Goal: Task Accomplishment & Management: Complete application form

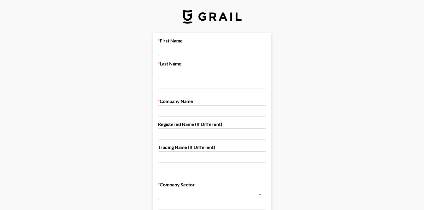
click at [185, 52] on input "text" at bounding box center [212, 50] width 108 height 11
type input "[PERSON_NAME]"
click at [181, 75] on input "text" at bounding box center [212, 73] width 108 height 11
type input "Eklipse"
click at [181, 113] on input "text" at bounding box center [212, 110] width 108 height 11
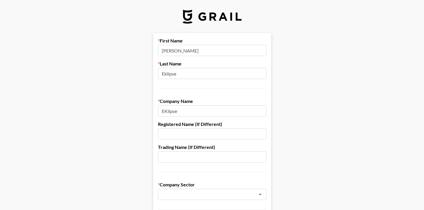
type input "EKlipse"
drag, startPoint x: 183, startPoint y: 72, endPoint x: 156, endPoint y: 68, distance: 27.4
type input "N"
type input "Jocenia"
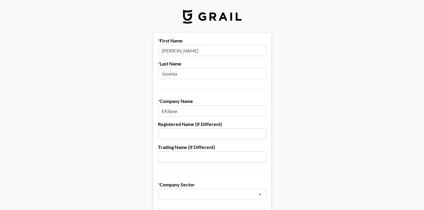
click at [184, 133] on input "text" at bounding box center [212, 133] width 108 height 11
type input "Mainspring Technology"
click at [176, 159] on input "text" at bounding box center [212, 156] width 108 height 11
type input "-"
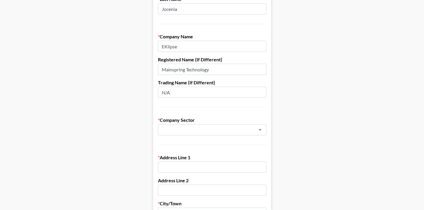
scroll to position [90, 0]
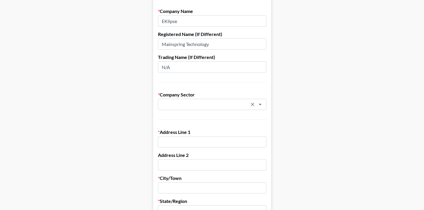
type input "N/A"
click at [199, 106] on input "text" at bounding box center [204, 104] width 86 height 7
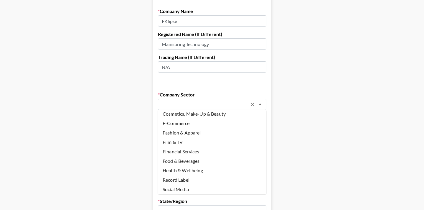
scroll to position [53, 0]
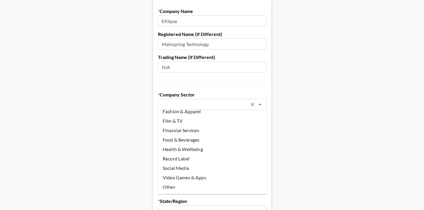
click at [204, 177] on li "Video Games & Apps" at bounding box center [212, 177] width 108 height 9
type input "Video Games & Apps"
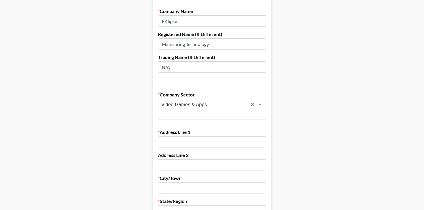
click at [205, 143] on input "text" at bounding box center [212, 141] width 108 height 11
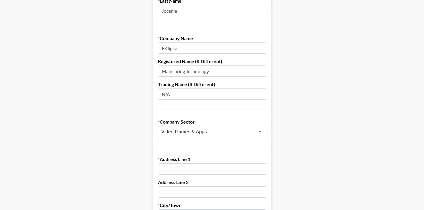
scroll to position [62, 0]
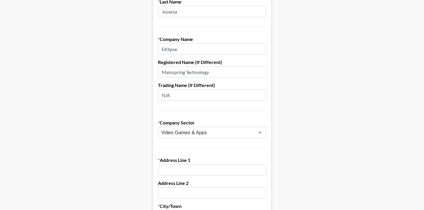
click at [167, 51] on input "EKlipse" at bounding box center [212, 48] width 108 height 11
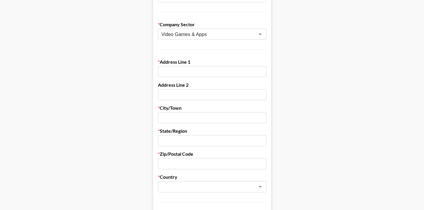
scroll to position [151, 0]
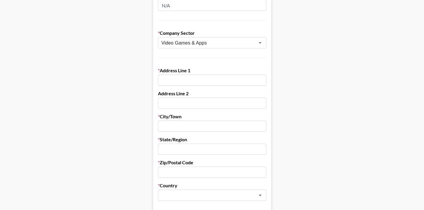
type input "Eklipse"
click at [178, 80] on input "text" at bounding box center [212, 80] width 108 height 11
paste input "Mainspring Technology Pte Ltd [STREET_ADDRESS][PERSON_NAME]"
click at [204, 81] on input "Mainspring Technology Pte Ltd [STREET_ADDRESS][PERSON_NAME]" at bounding box center [212, 80] width 108 height 11
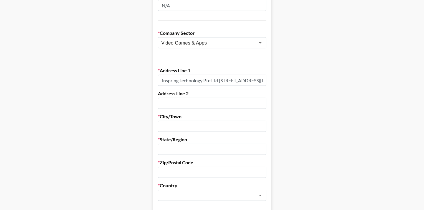
scroll to position [0, 0]
drag, startPoint x: 226, startPoint y: 80, endPoint x: 157, endPoint y: 71, distance: 69.5
click at [157, 71] on form "First Name [PERSON_NAME] Last Name Jocenia Company Name Eklipse Registered Name…" at bounding box center [212, 136] width 118 height 509
drag, startPoint x: 201, startPoint y: 81, endPoint x: 258, endPoint y: 81, distance: 57.2
click at [258, 81] on input "[STREET_ADDRESS][PERSON_NAME]" at bounding box center [212, 80] width 108 height 11
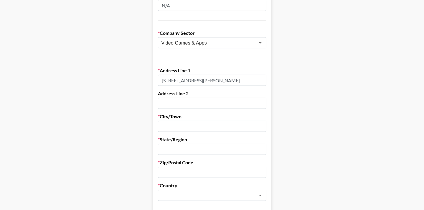
type input "[STREET_ADDRESS][PERSON_NAME]"
click at [202, 101] on input "text" at bounding box center [212, 103] width 108 height 11
click at [191, 126] on input "text" at bounding box center [212, 125] width 108 height 11
paste input "#02-00, Singapore 068898"
type input "#02-00, Singapore 068898"
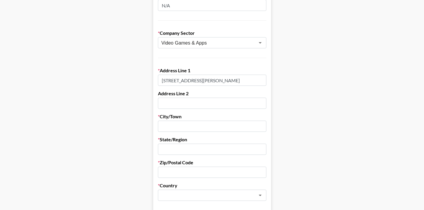
click at [169, 102] on input "text" at bounding box center [212, 103] width 108 height 11
paste input "#02-00, Singapore 068898"
drag, startPoint x: 179, startPoint y: 104, endPoint x: 230, endPoint y: 108, distance: 51.1
click at [230, 108] on input "#02-00, Singapore 068898" at bounding box center [212, 103] width 108 height 11
type input "#02-00"
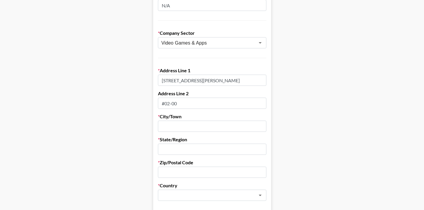
click at [184, 126] on input "text" at bounding box center [212, 125] width 108 height 11
paste input "Singapore 068898"
click at [191, 128] on input "Singapore 068898" at bounding box center [212, 125] width 108 height 11
type input "[GEOGRAPHIC_DATA]"
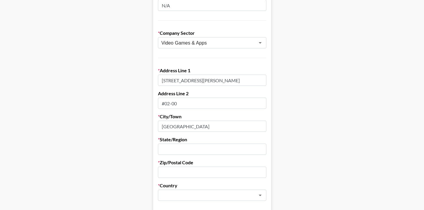
click at [182, 152] on input "text" at bounding box center [212, 148] width 108 height 11
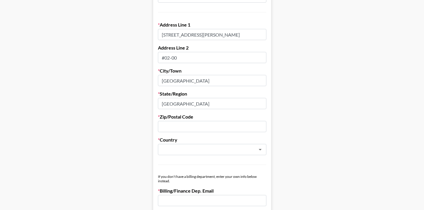
scroll to position [198, 0]
type input "[GEOGRAPHIC_DATA]"
click at [180, 127] on input "text" at bounding box center [212, 125] width 108 height 11
paste input "068898"
type input "068898"
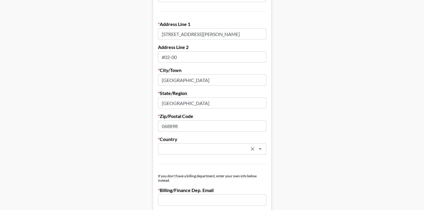
click at [179, 149] on input "text" at bounding box center [204, 149] width 86 height 7
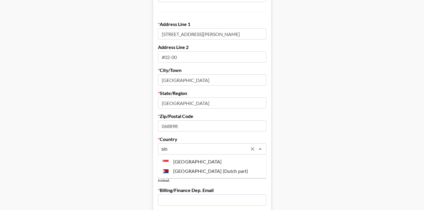
click at [201, 164] on li "[GEOGRAPHIC_DATA]" at bounding box center [212, 161] width 108 height 9
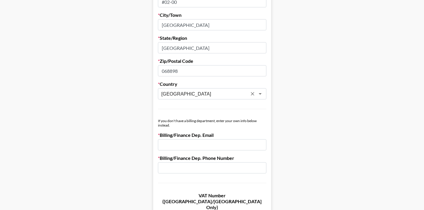
scroll to position [255, 0]
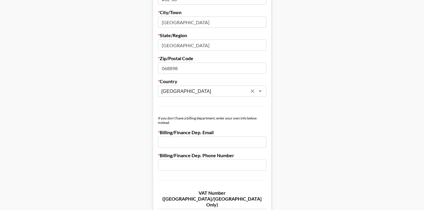
type input "[GEOGRAPHIC_DATA]"
click at [193, 139] on input "email" at bounding box center [212, 141] width 108 height 11
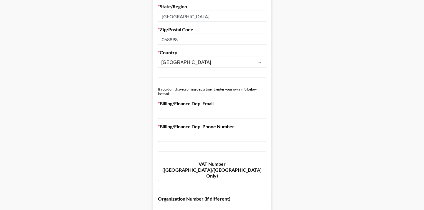
scroll to position [285, 0]
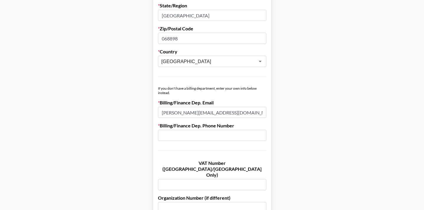
type input "[PERSON_NAME][EMAIL_ADDRESS][DOMAIN_NAME]"
click at [199, 136] on input "text" at bounding box center [212, 135] width 108 height 11
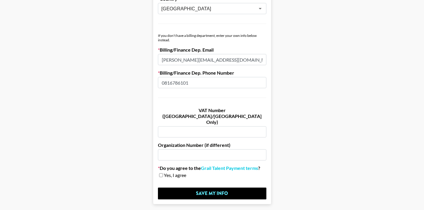
scroll to position [339, 0]
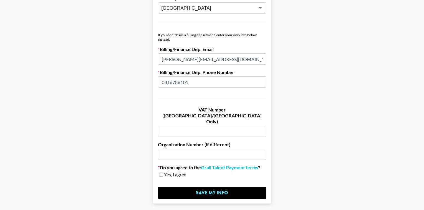
type input "0816786101"
click at [197, 148] on input "text" at bounding box center [212, 153] width 108 height 11
type input "n"
click at [162, 172] on input "checkbox" at bounding box center [161, 174] width 4 height 4
checkbox input "true"
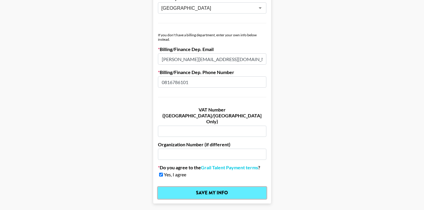
click at [179, 187] on input "Save My Info" at bounding box center [212, 193] width 108 height 12
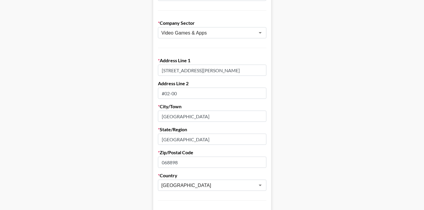
scroll to position [0, 0]
